Goal: Task Accomplishment & Management: Use online tool/utility

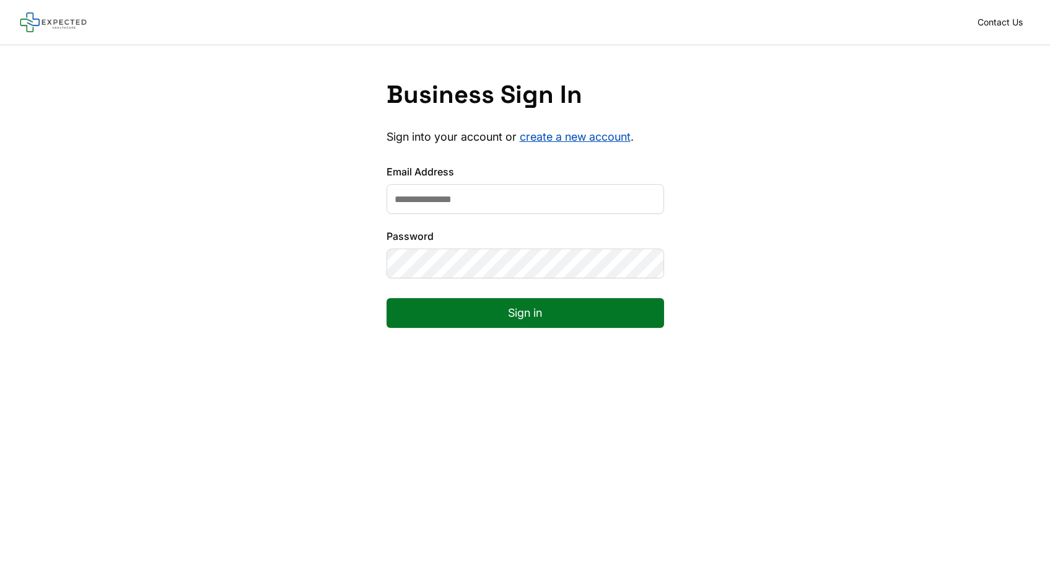
click at [539, 198] on input "Email Address" at bounding box center [525, 199] width 277 height 30
click at [401, 194] on input "Email Address" at bounding box center [525, 199] width 277 height 30
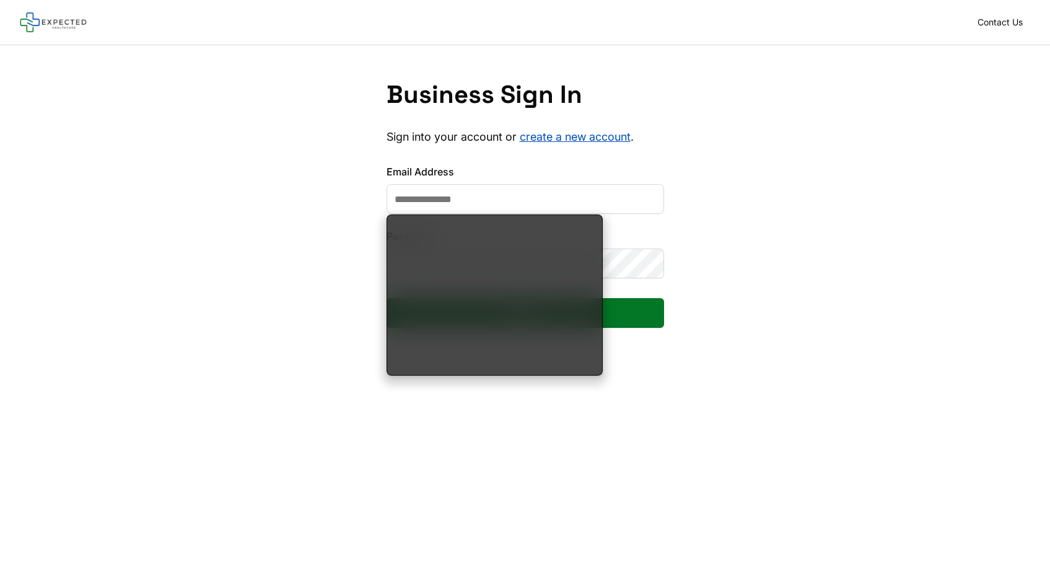
type input "**********"
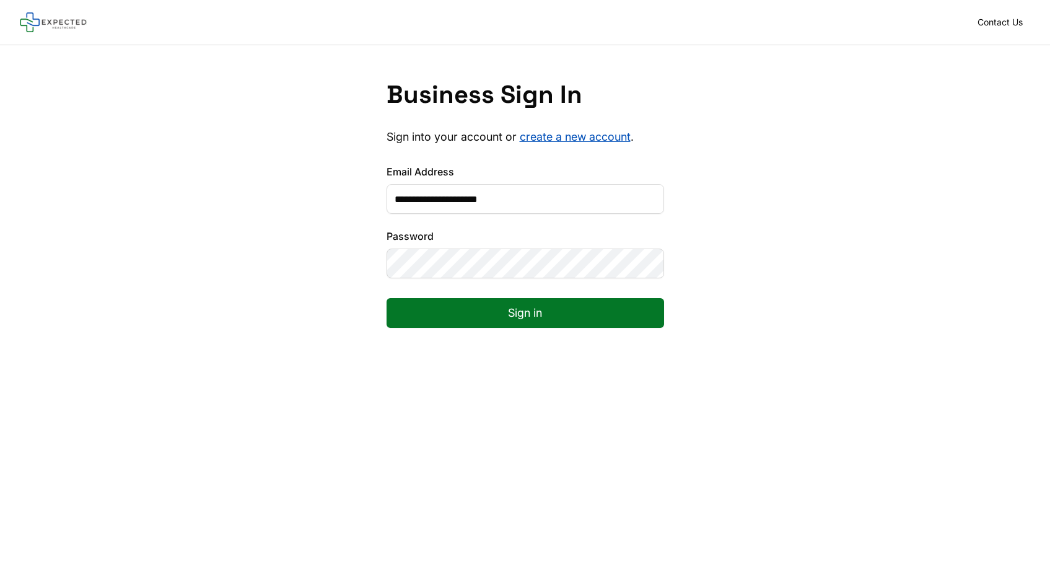
click at [500, 315] on button "Sign in" at bounding box center [525, 313] width 277 height 30
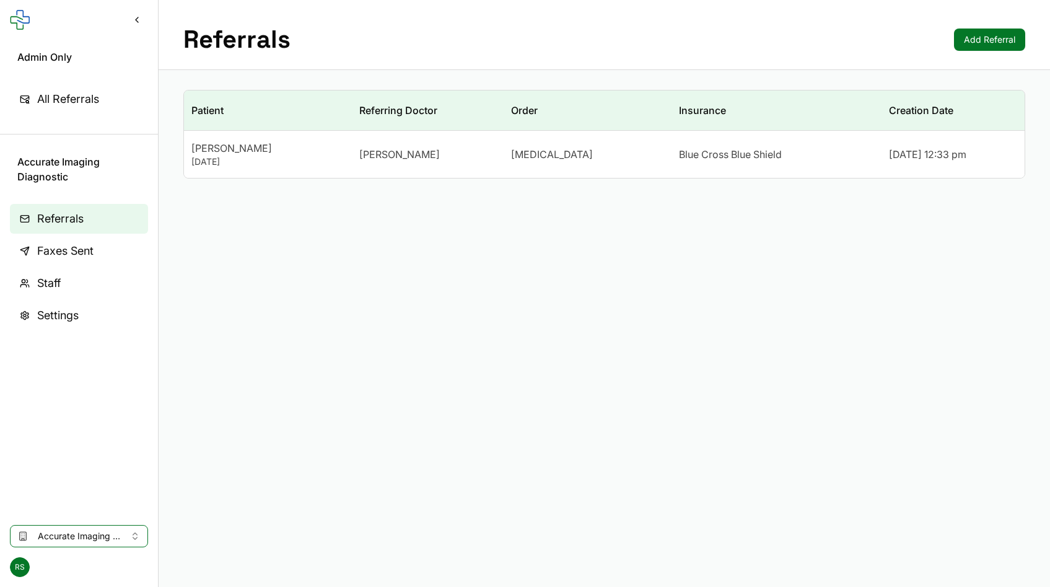
click at [622, 214] on main "Referrals Add Referral Patient Referring Doctor Order Insurance Creation Date […" at bounding box center [604, 293] width 891 height 587
click at [58, 526] on button "Accurate Imaging Diagnostic" at bounding box center [79, 536] width 138 height 22
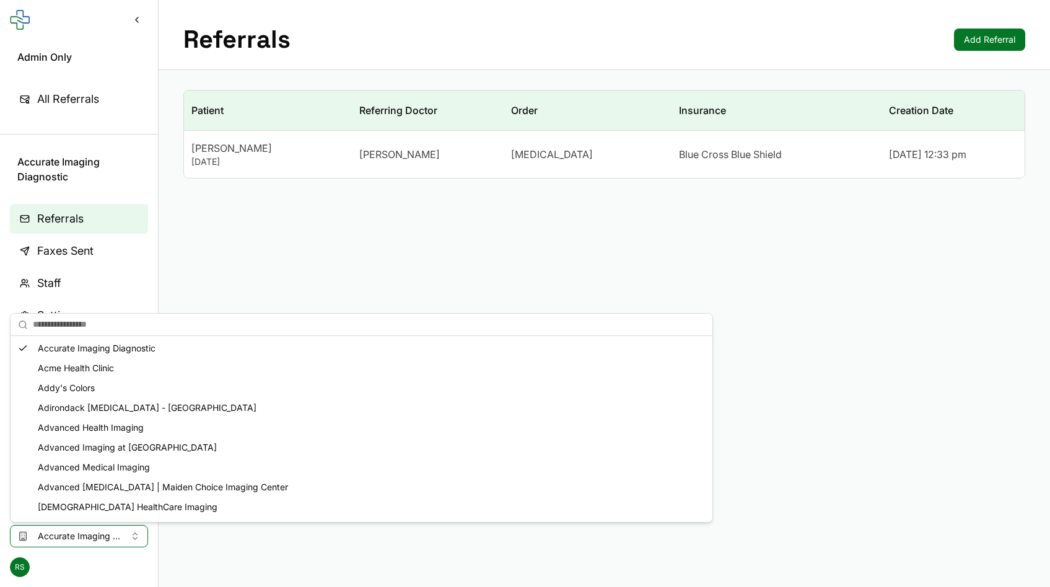
click at [362, 275] on main "Referrals Add Referral Patient Referring Doctor Order Insurance Creation Date […" at bounding box center [604, 293] width 891 height 587
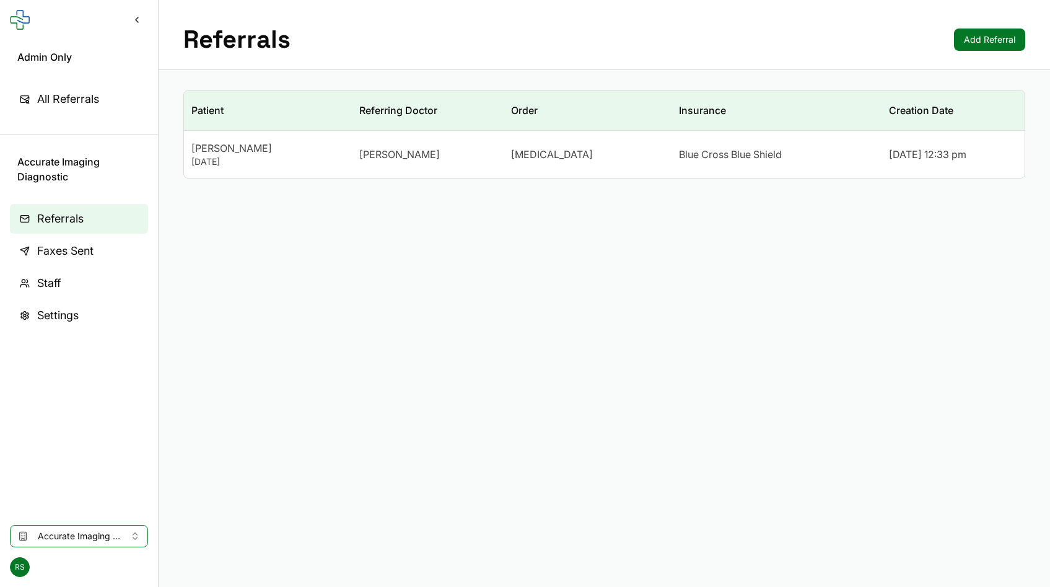
click at [408, 147] on span "[PERSON_NAME]" at bounding box center [399, 154] width 81 height 15
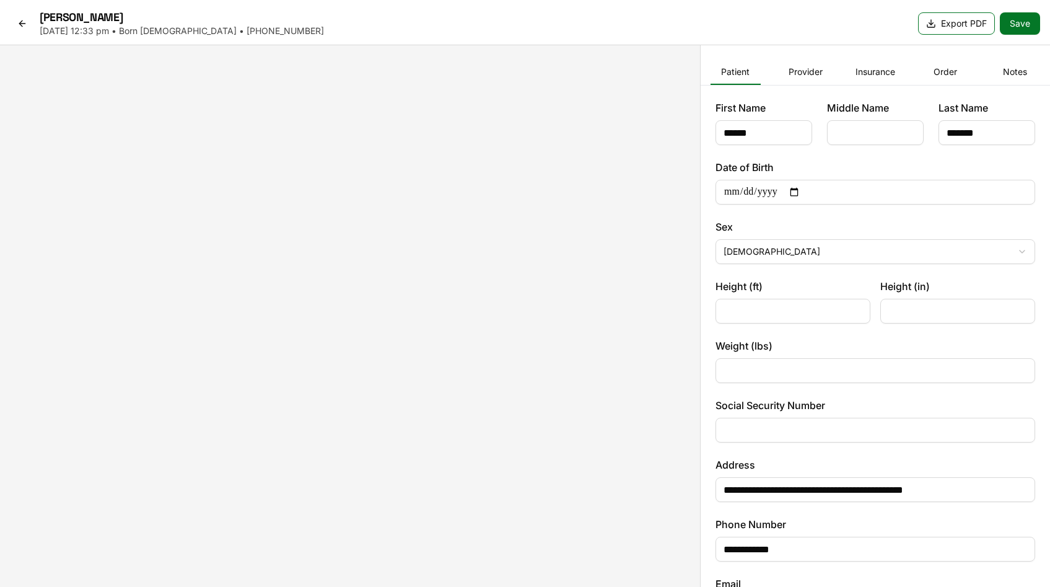
click at [34, 30] on link at bounding box center [22, 24] width 25 height 20
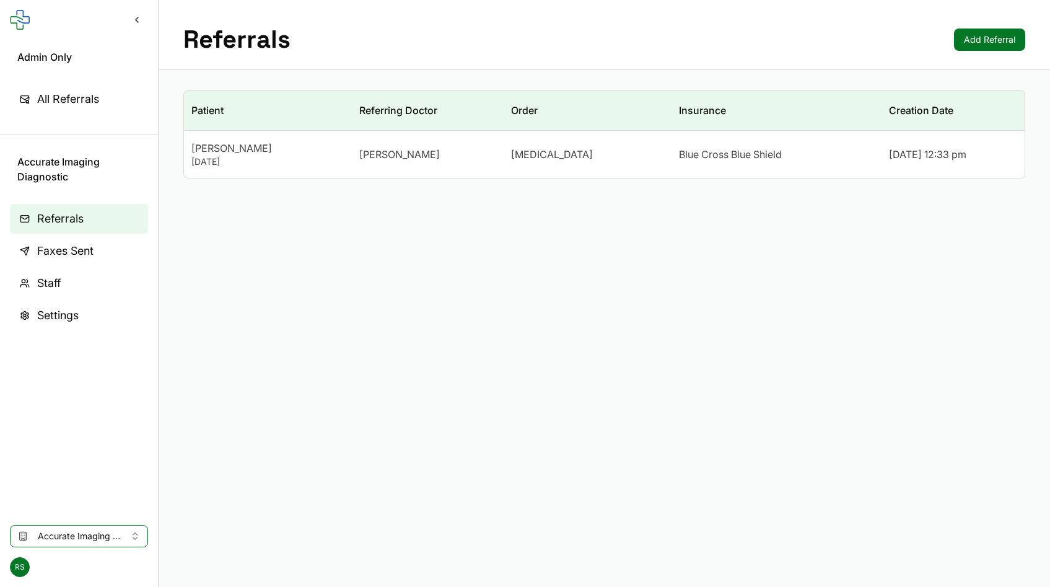
click at [48, 257] on span "Faxes Sent" at bounding box center [65, 250] width 56 height 17
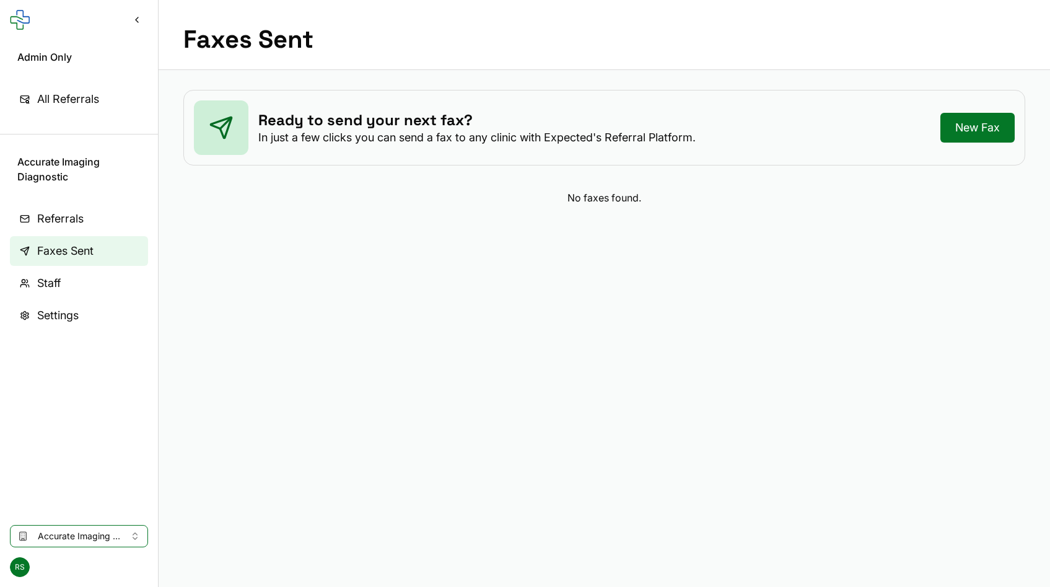
click at [84, 529] on button "Accurate Imaging Diagnostic" at bounding box center [79, 536] width 138 height 22
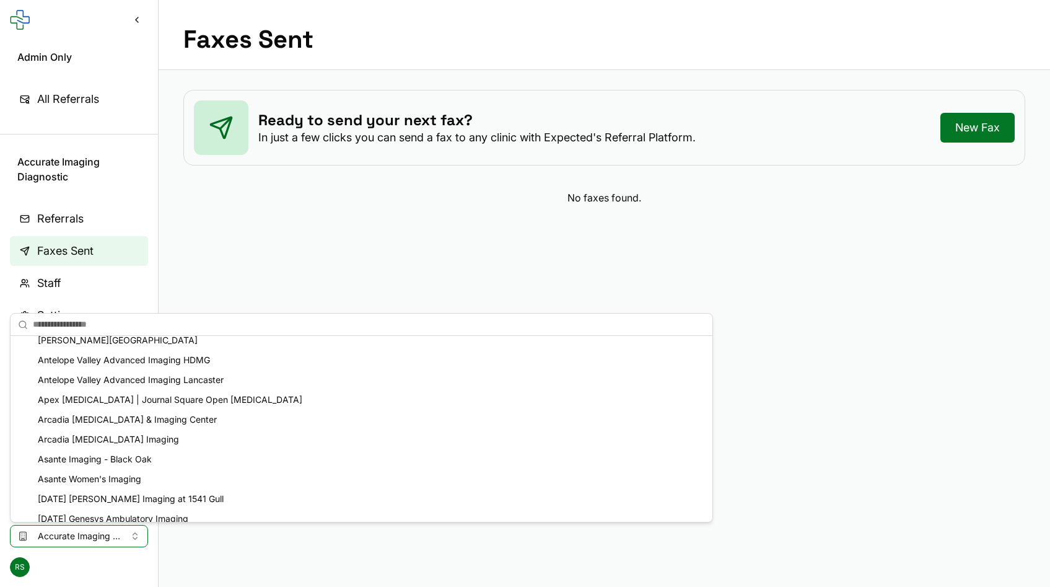
scroll to position [611, 0]
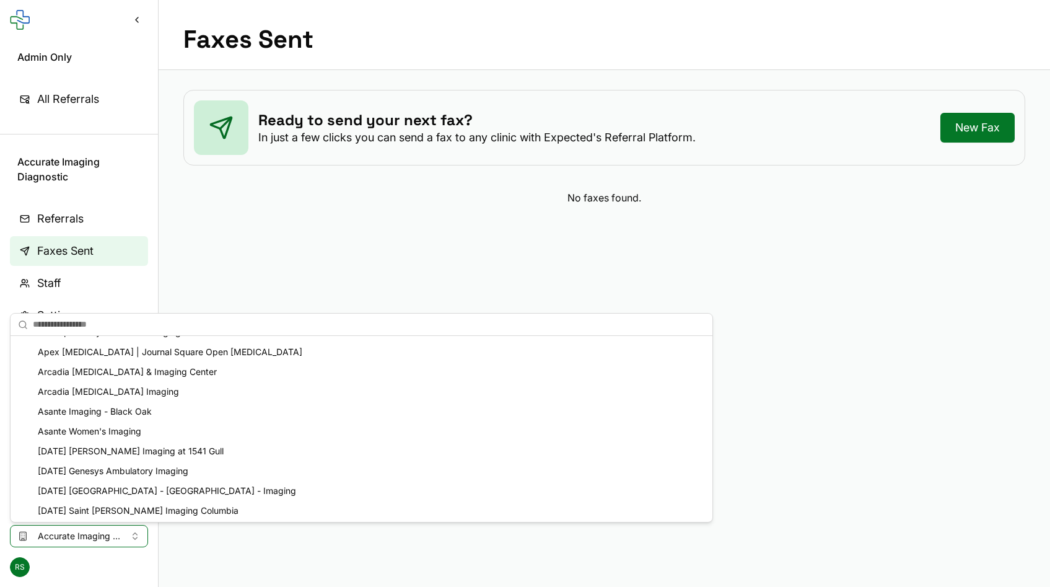
click at [93, 467] on div "[DATE] Genesys Ambulatory Imaging" at bounding box center [361, 471] width 697 height 20
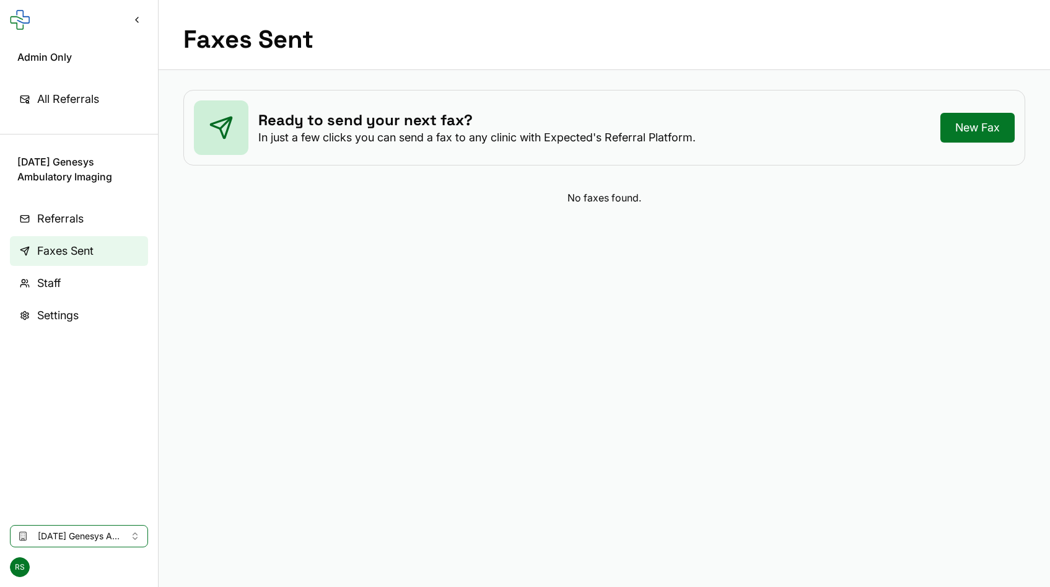
click at [87, 526] on button "[DATE] Genesys Ambulatory Imaging" at bounding box center [79, 536] width 138 height 22
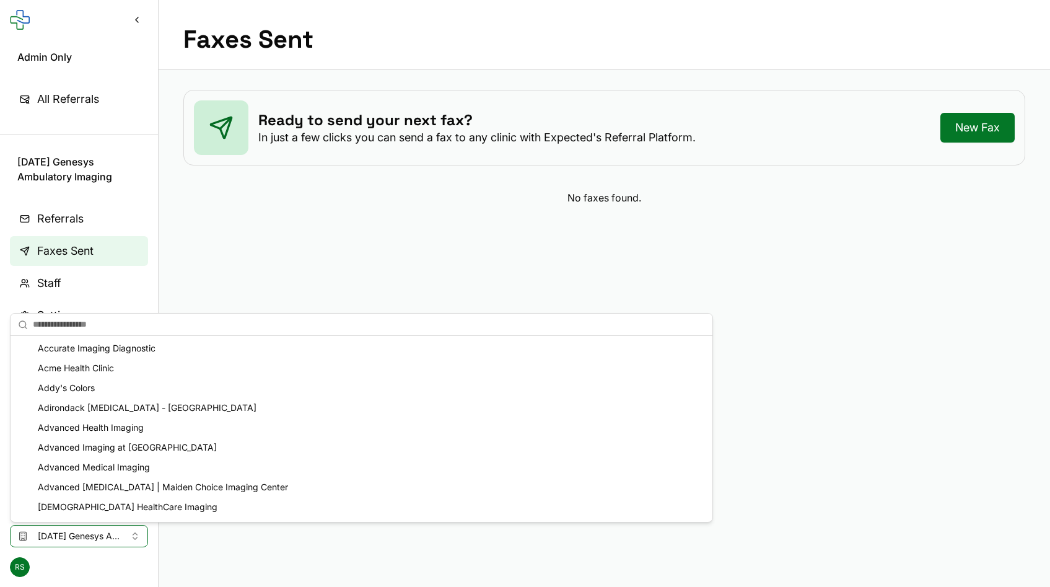
scroll to position [430, 0]
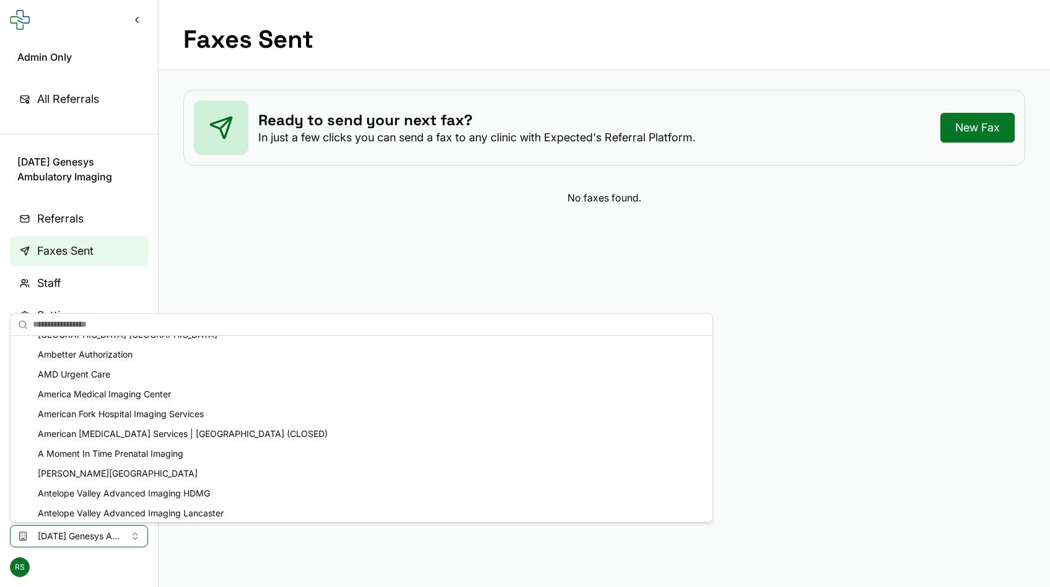
click at [131, 461] on div "A Moment In Time Prenatal Imaging" at bounding box center [361, 453] width 697 height 20
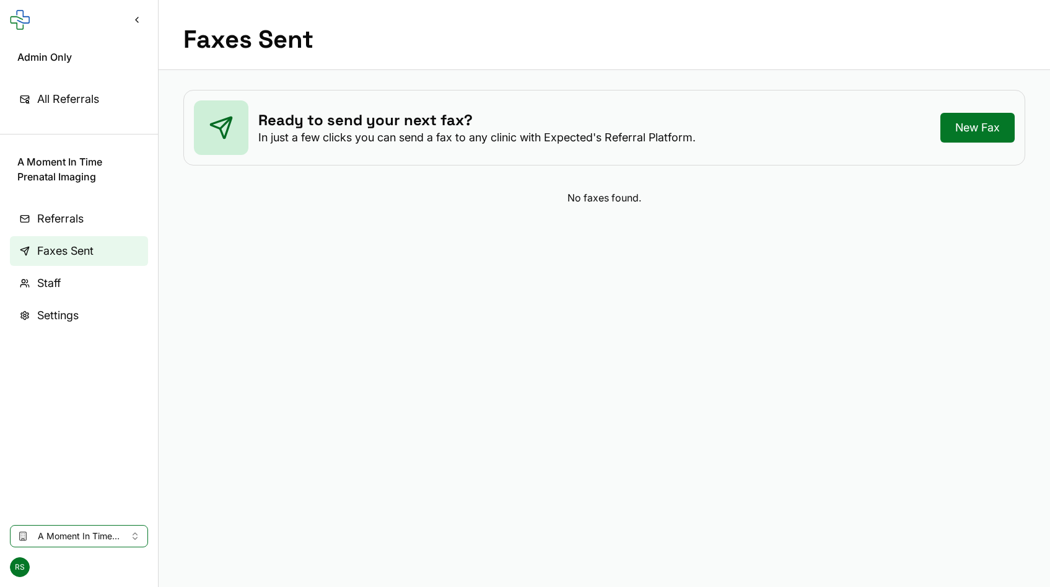
click at [111, 526] on button "A Moment In Time Prenatal Imaging" at bounding box center [79, 536] width 138 height 22
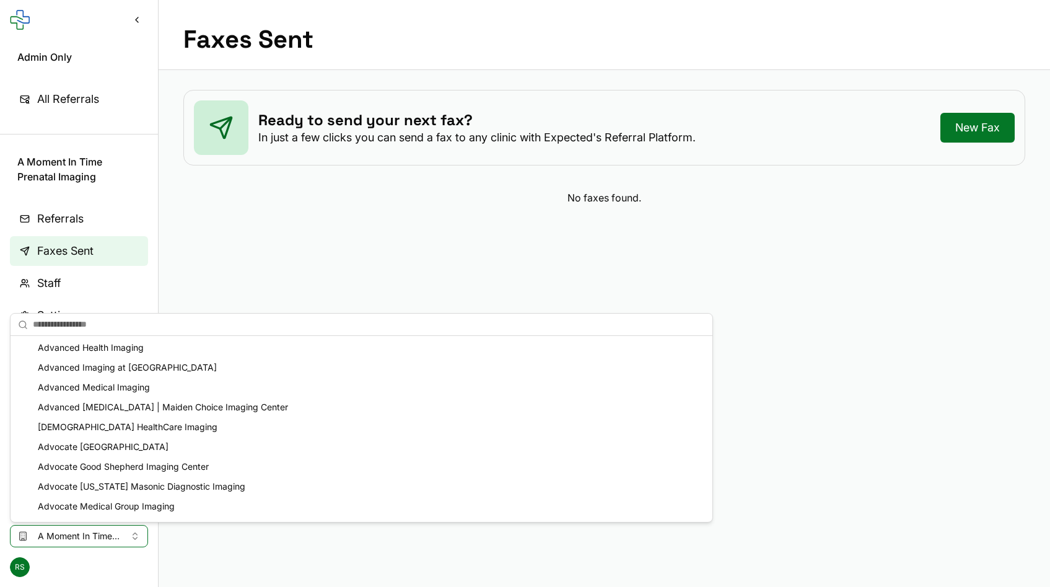
scroll to position [89, 0]
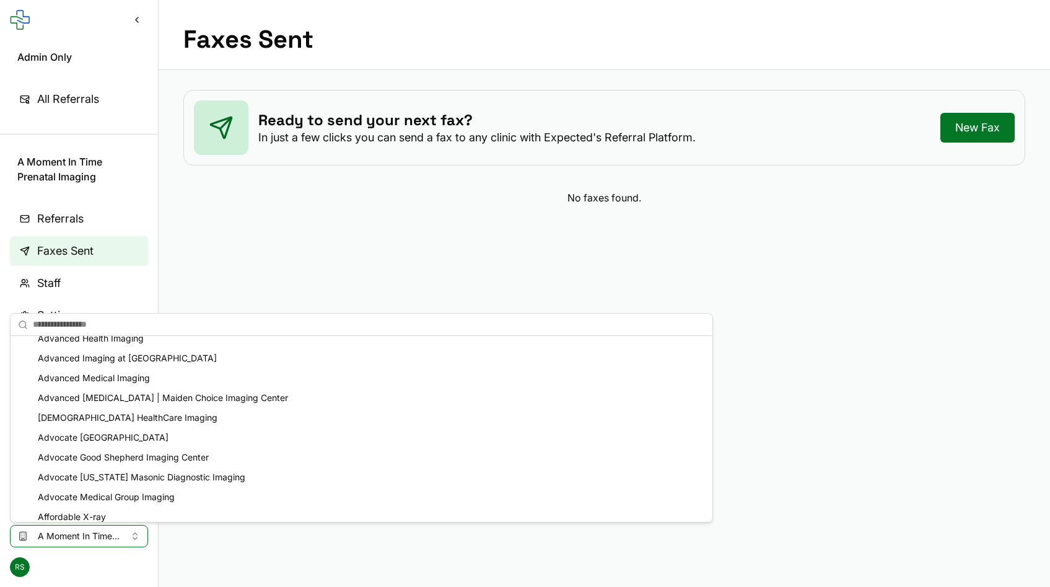
click at [136, 429] on div "Advocate [GEOGRAPHIC_DATA]" at bounding box center [361, 437] width 697 height 20
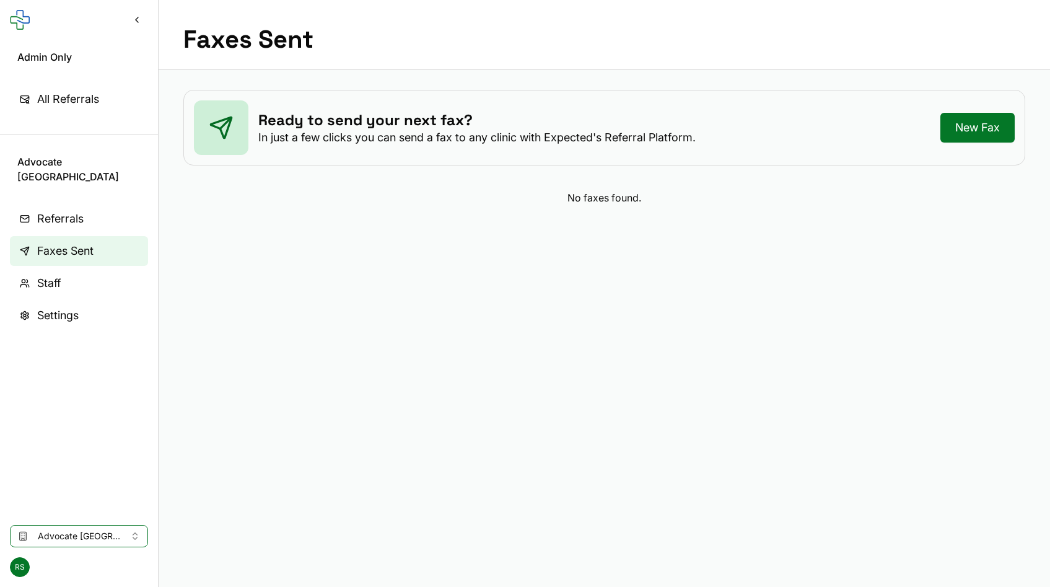
click at [97, 547] on div "RS" at bounding box center [79, 567] width 158 height 40
click at [117, 528] on button "Advocate [GEOGRAPHIC_DATA]" at bounding box center [79, 536] width 138 height 22
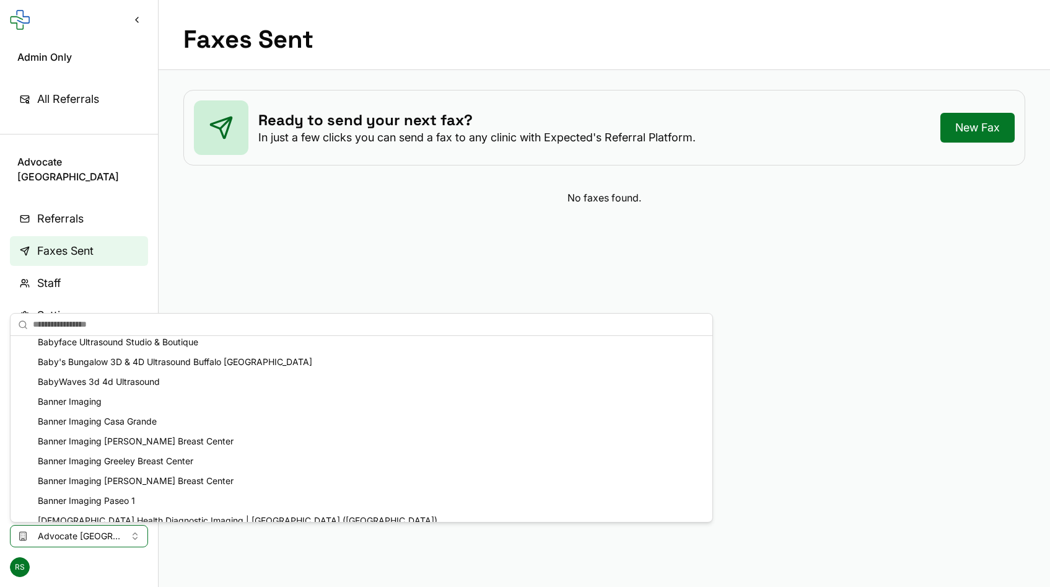
scroll to position [1003, 0]
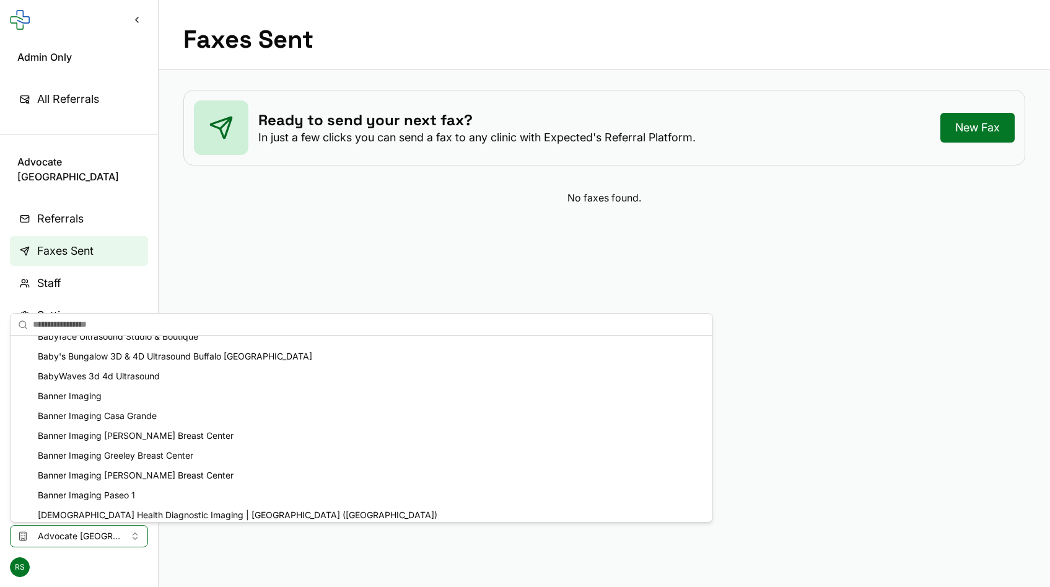
click at [152, 424] on div "Banner Imaging Casa Grande" at bounding box center [361, 416] width 697 height 20
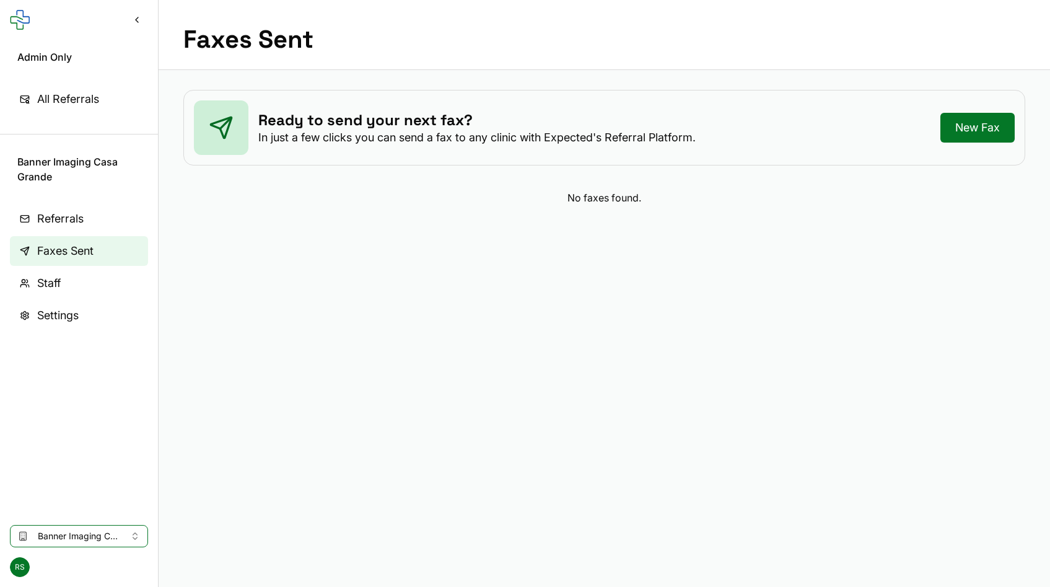
click at [58, 530] on span "Banner Imaging Casa Grande" at bounding box center [79, 536] width 82 height 12
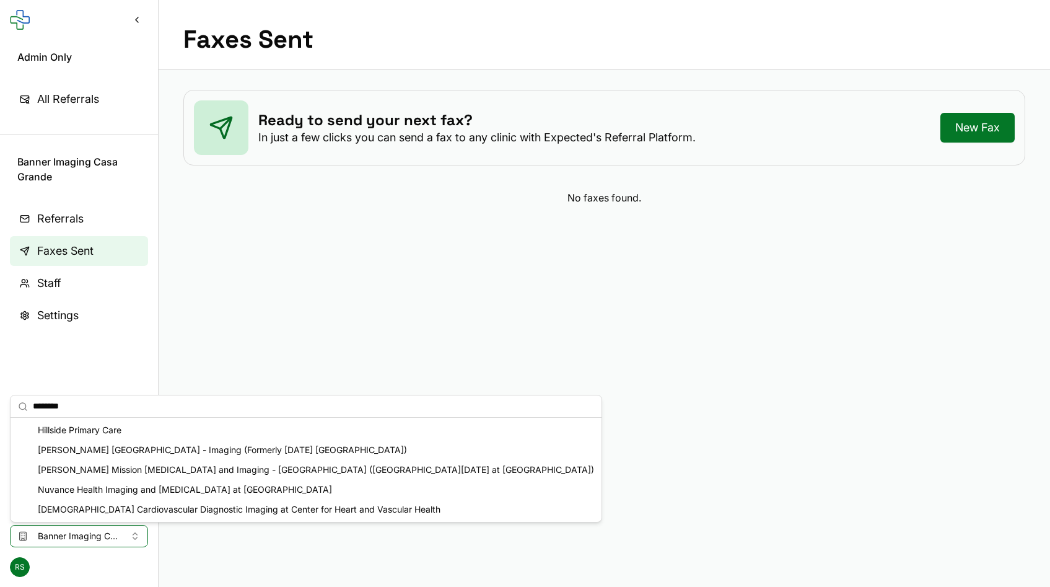
scroll to position [0, 0]
type input "********"
click at [63, 428] on div "Hillside Primary Care" at bounding box center [306, 430] width 586 height 20
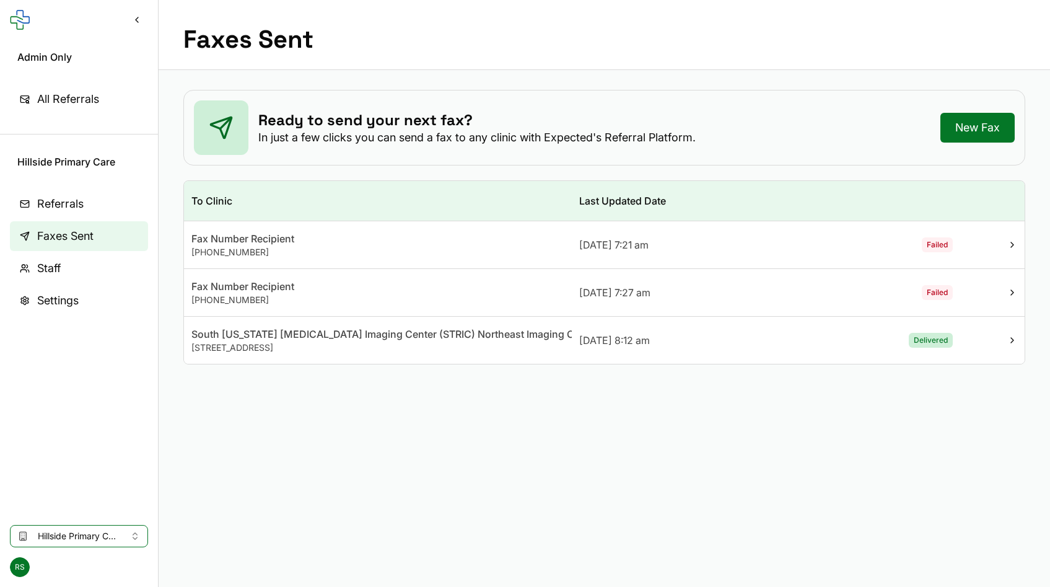
click at [478, 332] on div "South [US_STATE] [MEDICAL_DATA] Imaging Center (STRIC) Northeast Imaging Center" at bounding box center [377, 333] width 373 height 15
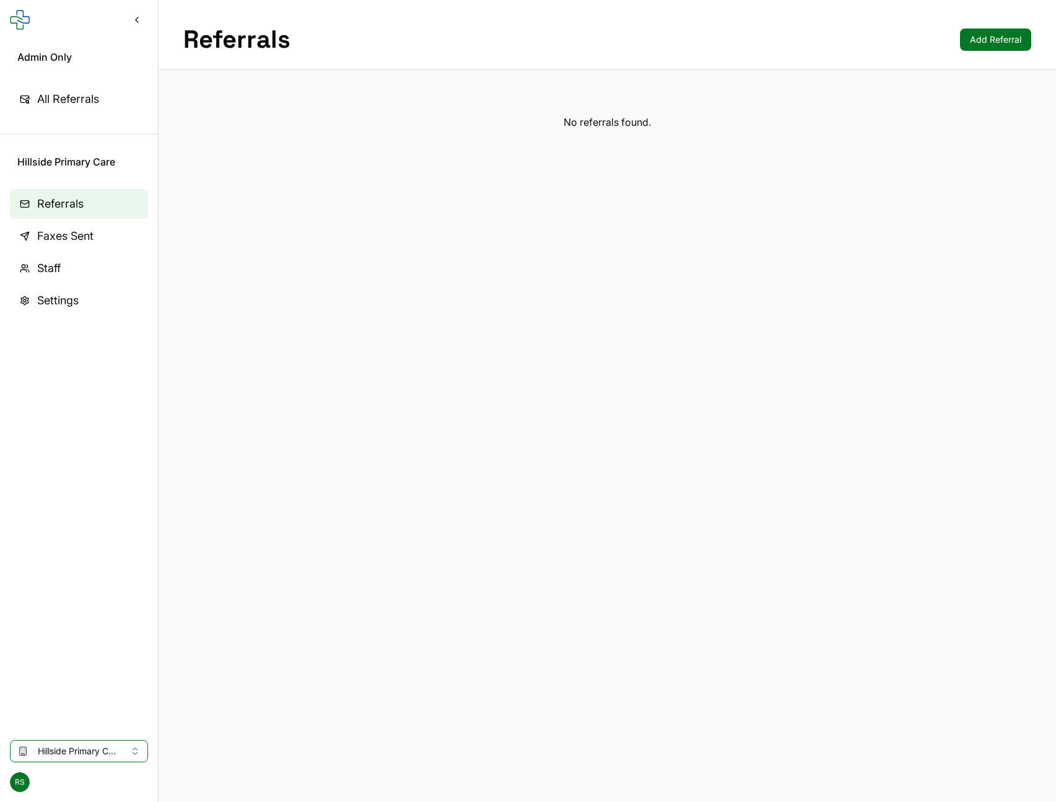
click at [45, 232] on span "Faxes Sent" at bounding box center [65, 235] width 56 height 17
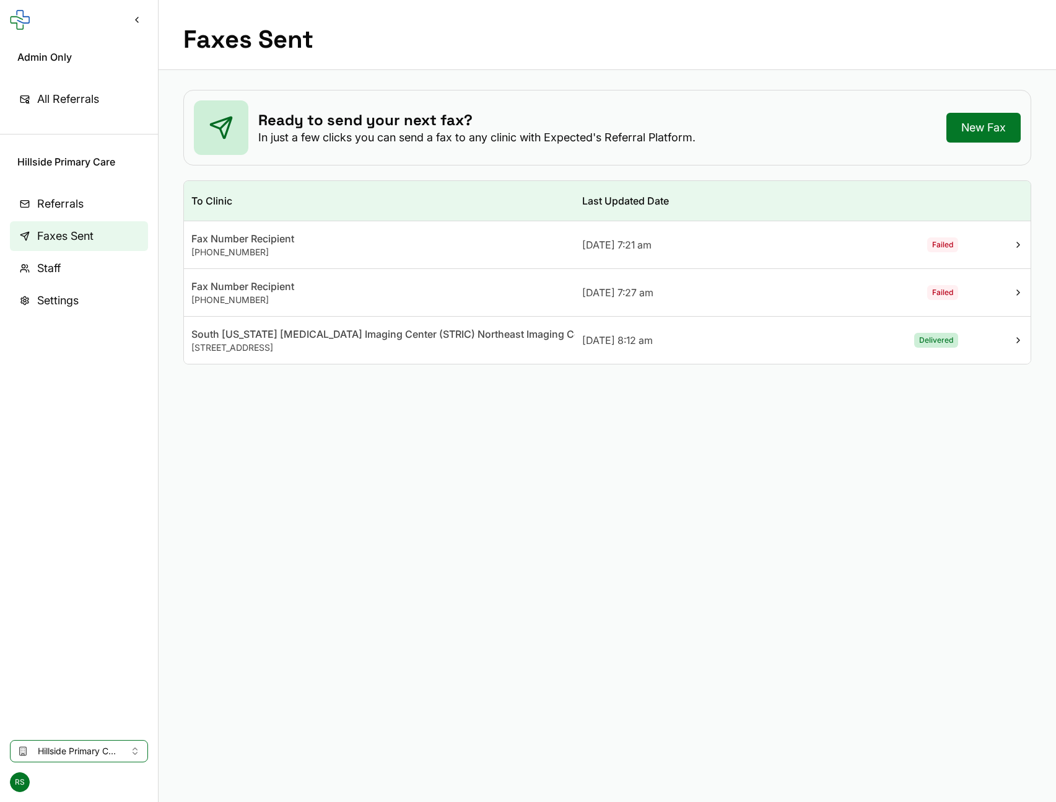
click at [79, 745] on span "Hillside Primary Care" at bounding box center [79, 751] width 82 height 12
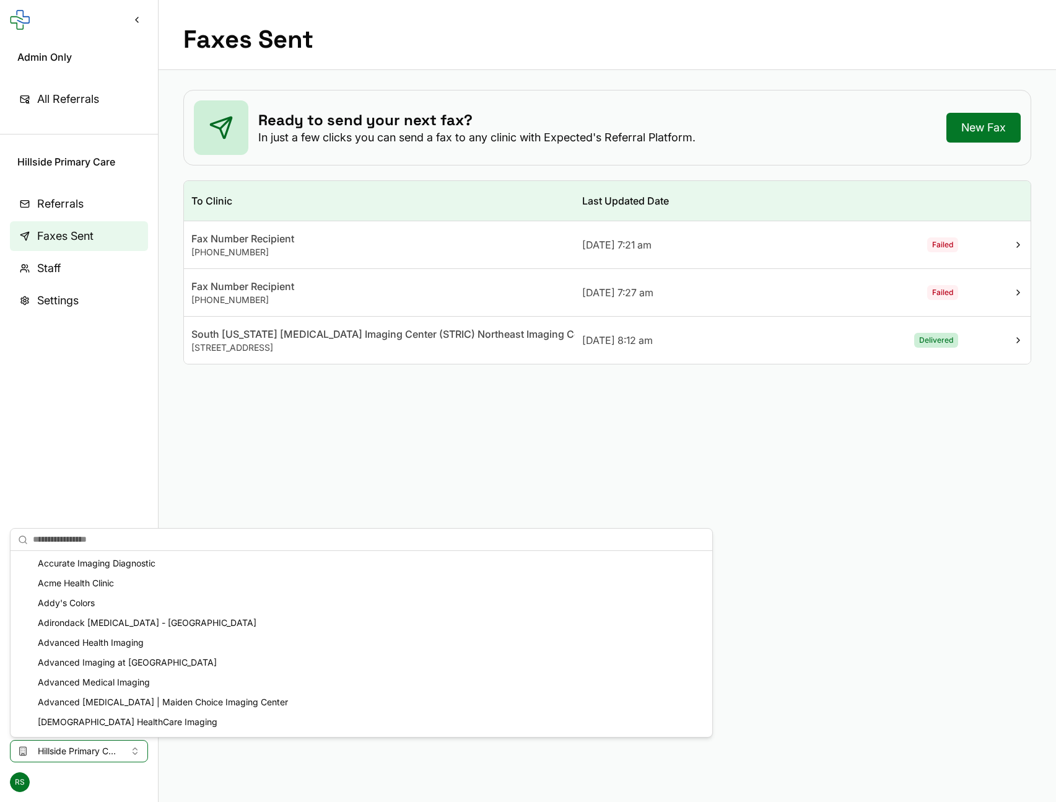
click at [96, 588] on div "Acme Health Clinic" at bounding box center [361, 583] width 697 height 20
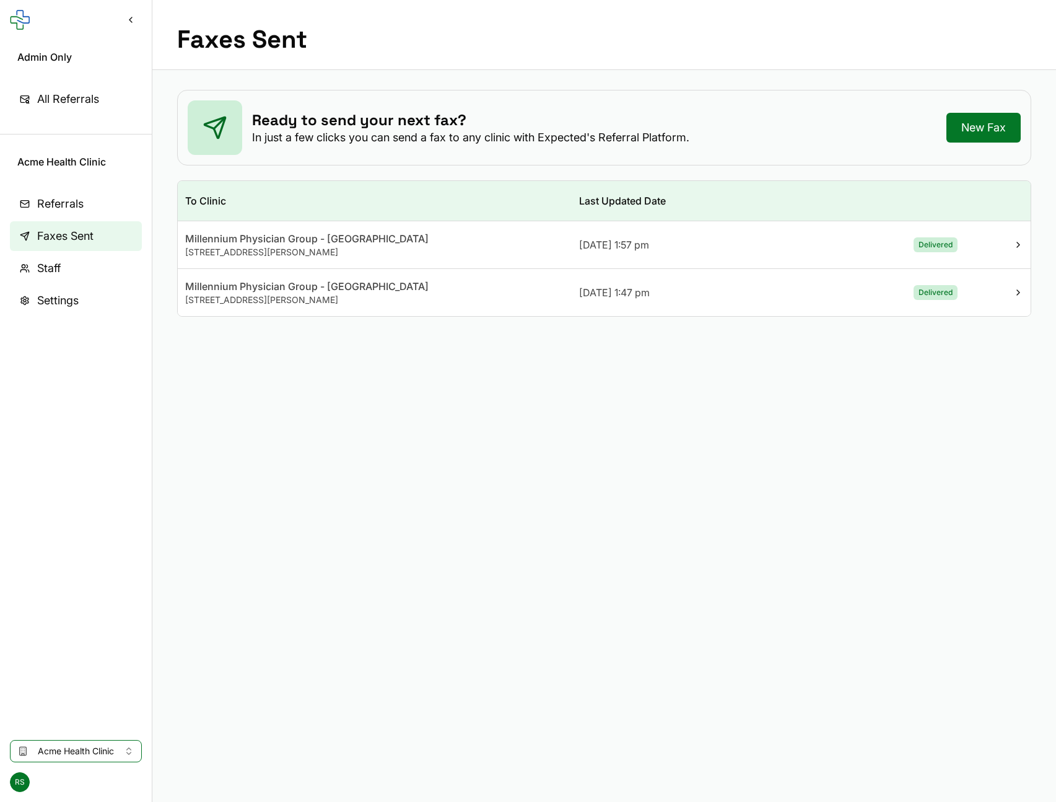
click at [959, 133] on link "New Fax" at bounding box center [983, 128] width 74 height 30
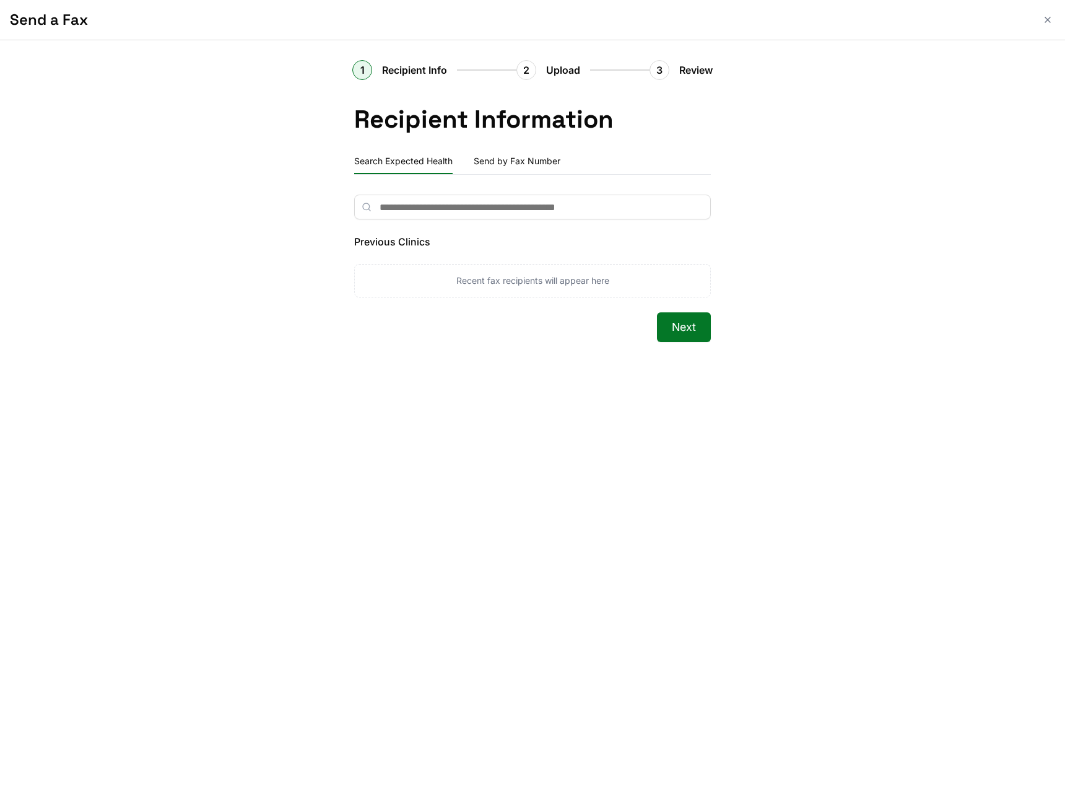
click at [577, 214] on input "text" at bounding box center [532, 206] width 357 height 25
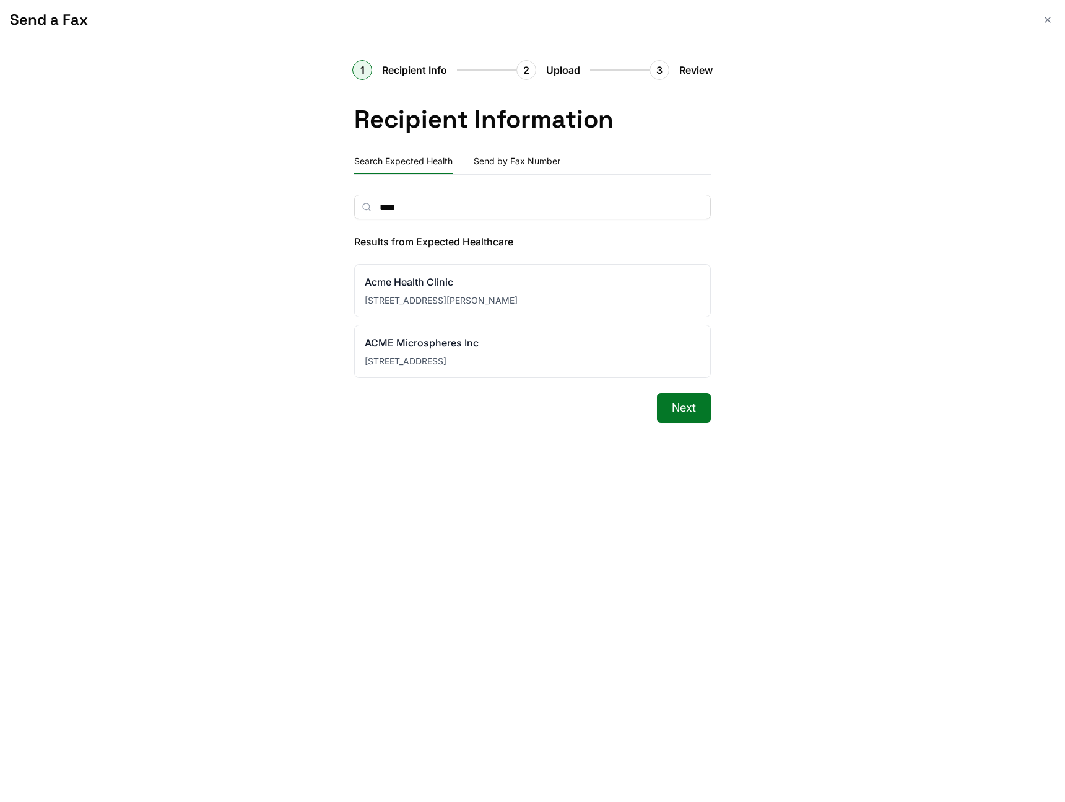
type input "****"
click at [561, 284] on div "Acme Health Clinic" at bounding box center [533, 281] width 336 height 15
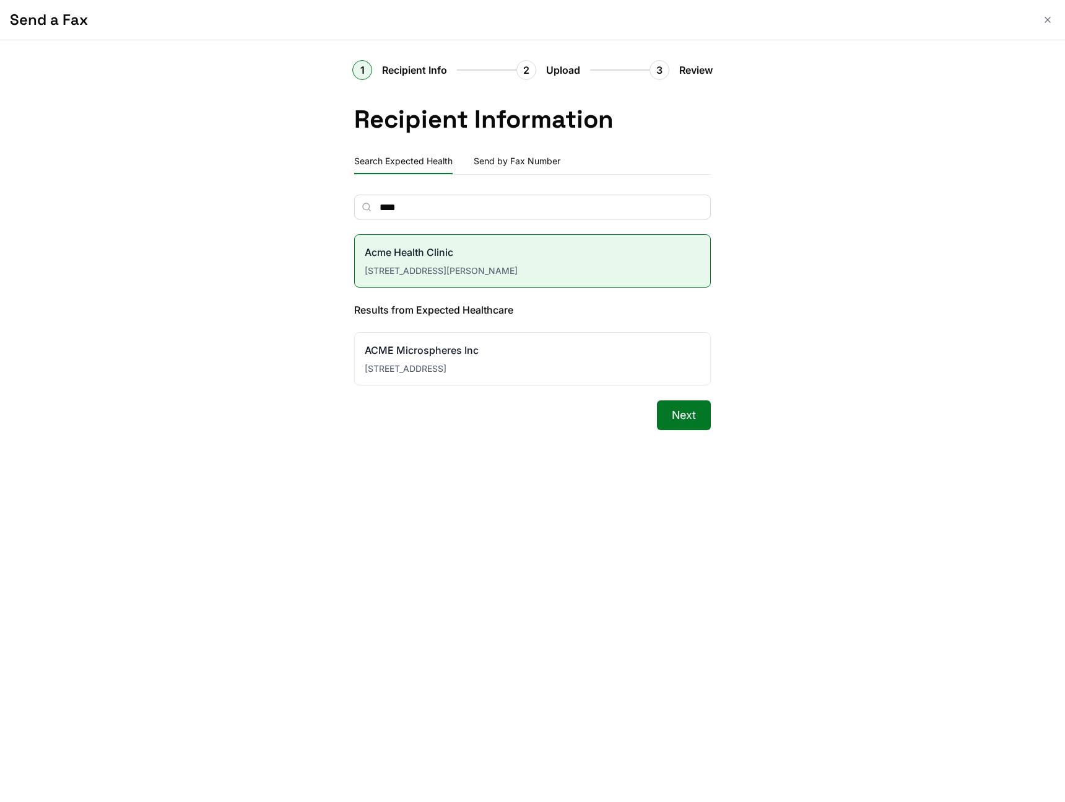
click at [681, 416] on button "Next" at bounding box center [684, 415] width 54 height 30
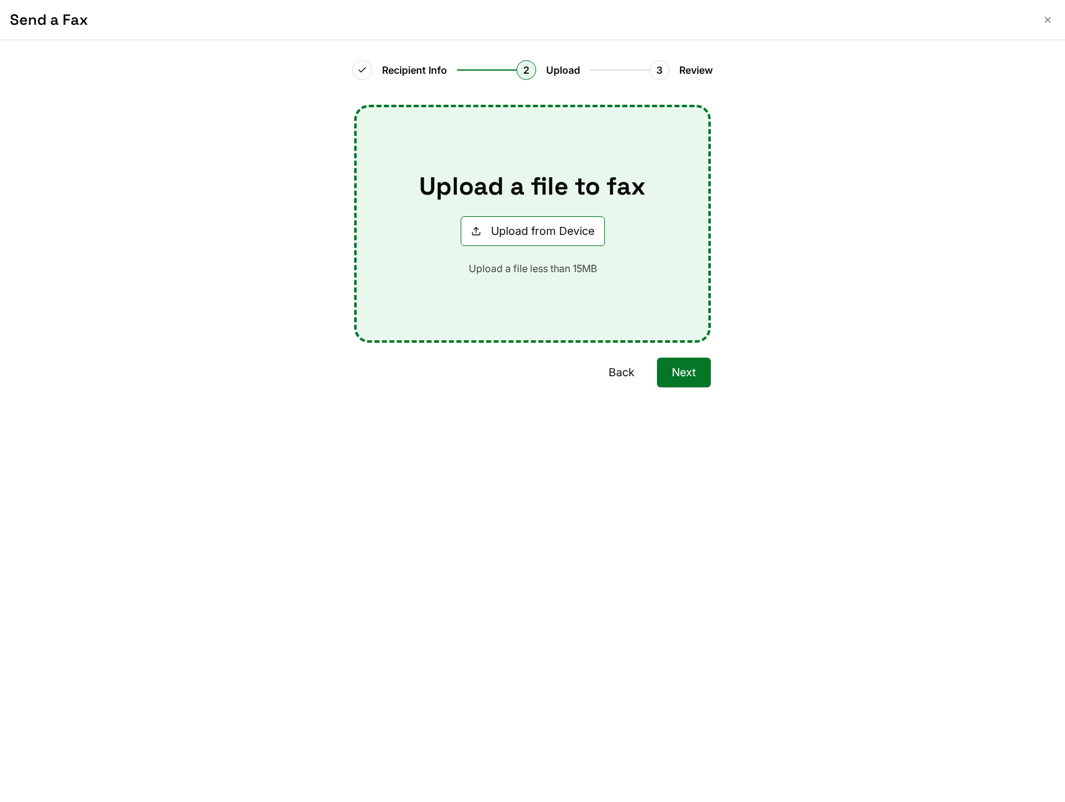
click at [627, 388] on div "Back Next" at bounding box center [532, 401] width 357 height 89
click at [622, 371] on button "Back" at bounding box center [622, 372] width 56 height 30
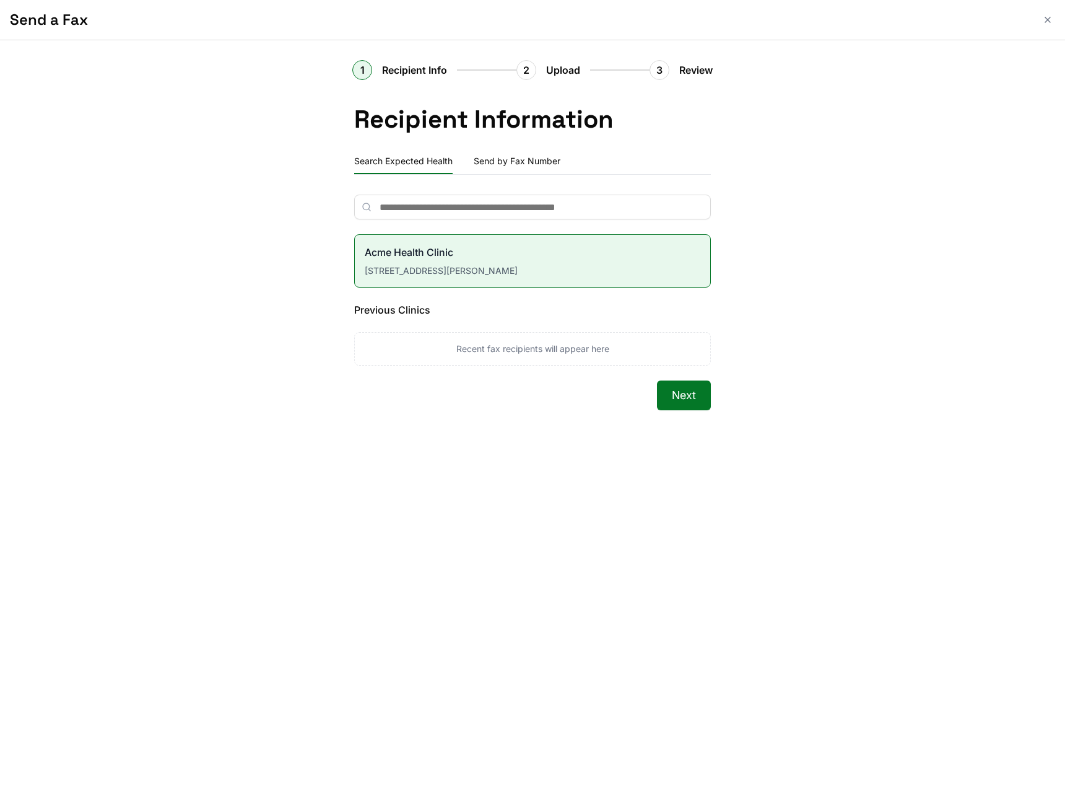
click at [668, 394] on button "Next" at bounding box center [684, 395] width 54 height 30
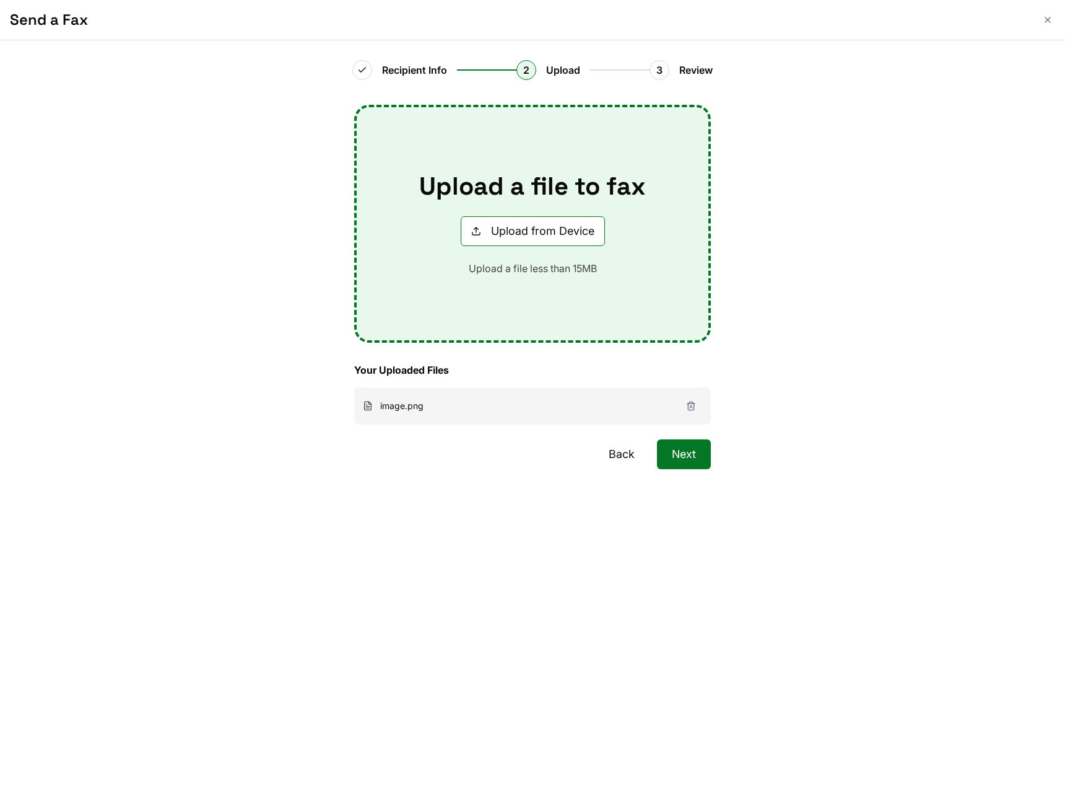
click at [682, 448] on button "Next" at bounding box center [684, 454] width 54 height 30
